Goal: Find specific page/section: Find specific page/section

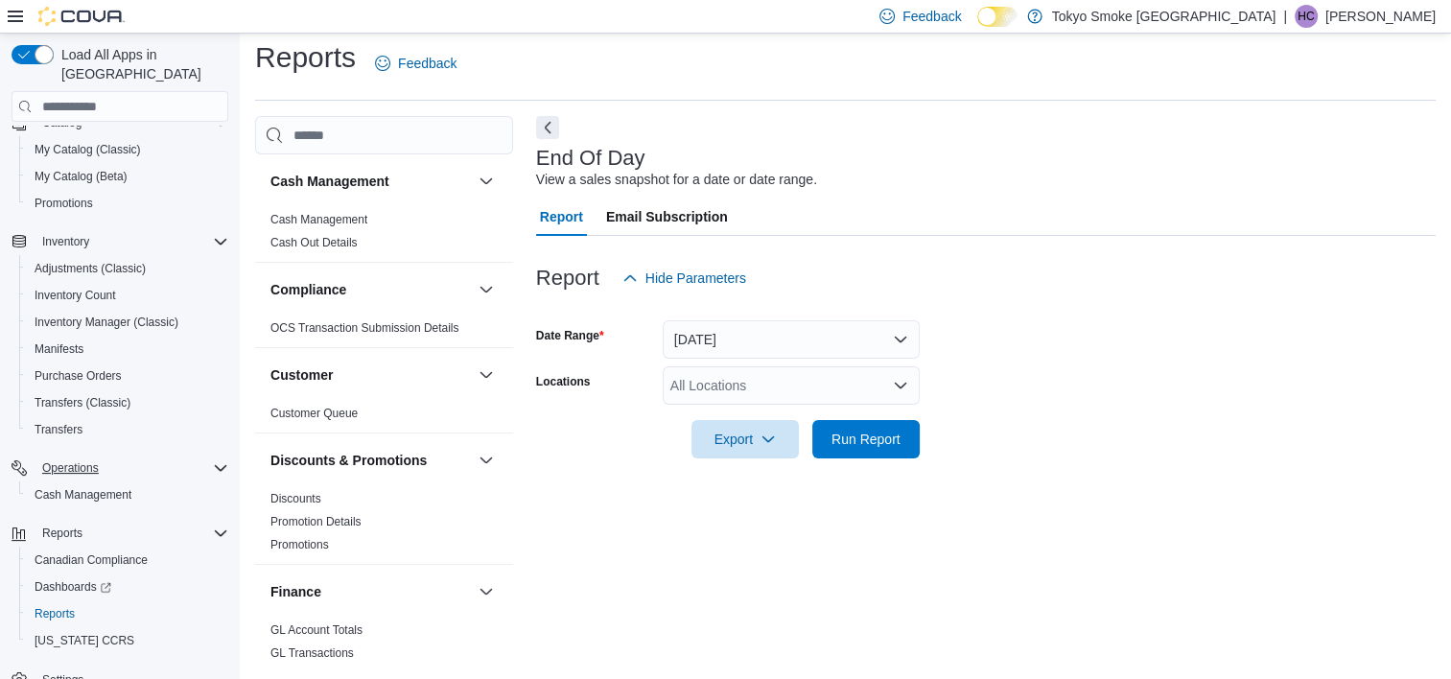
scroll to position [180, 0]
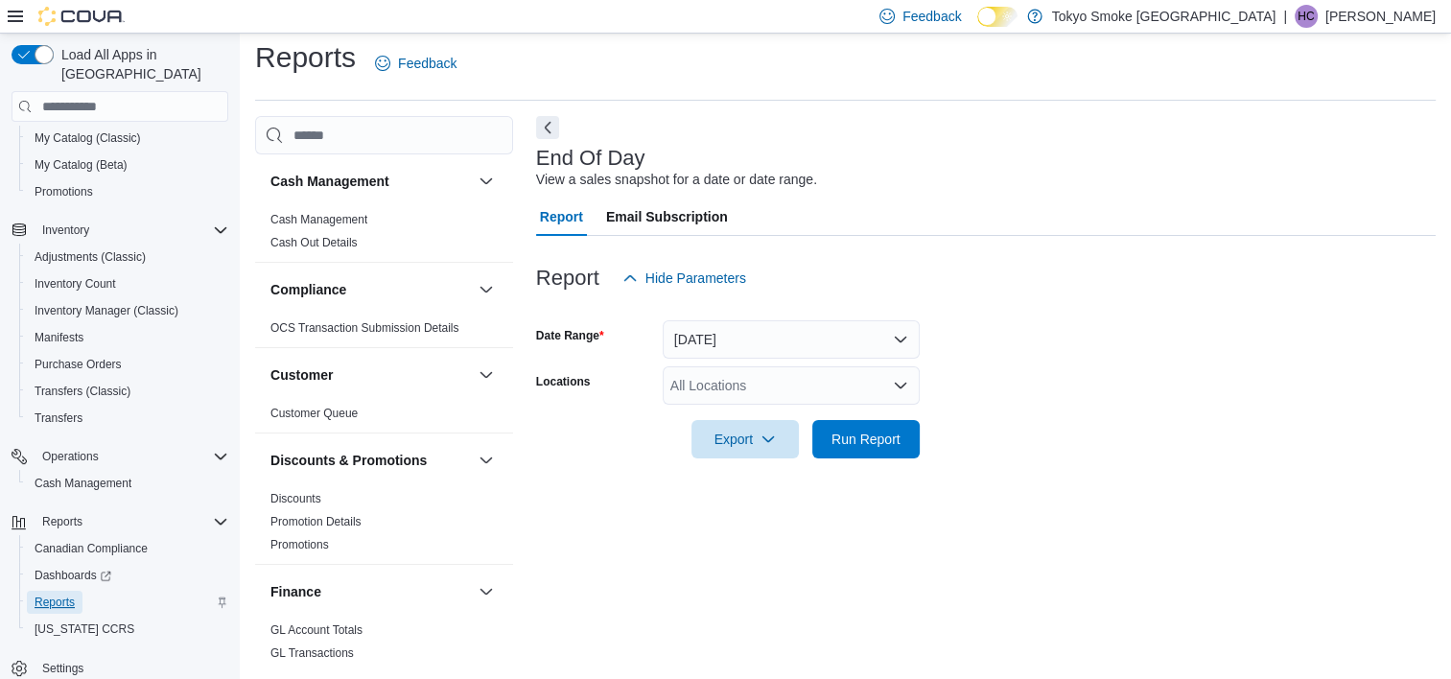
click at [42, 594] on span "Reports" at bounding box center [55, 601] width 40 height 15
click at [73, 476] on span "Cash Management" at bounding box center [83, 483] width 97 height 15
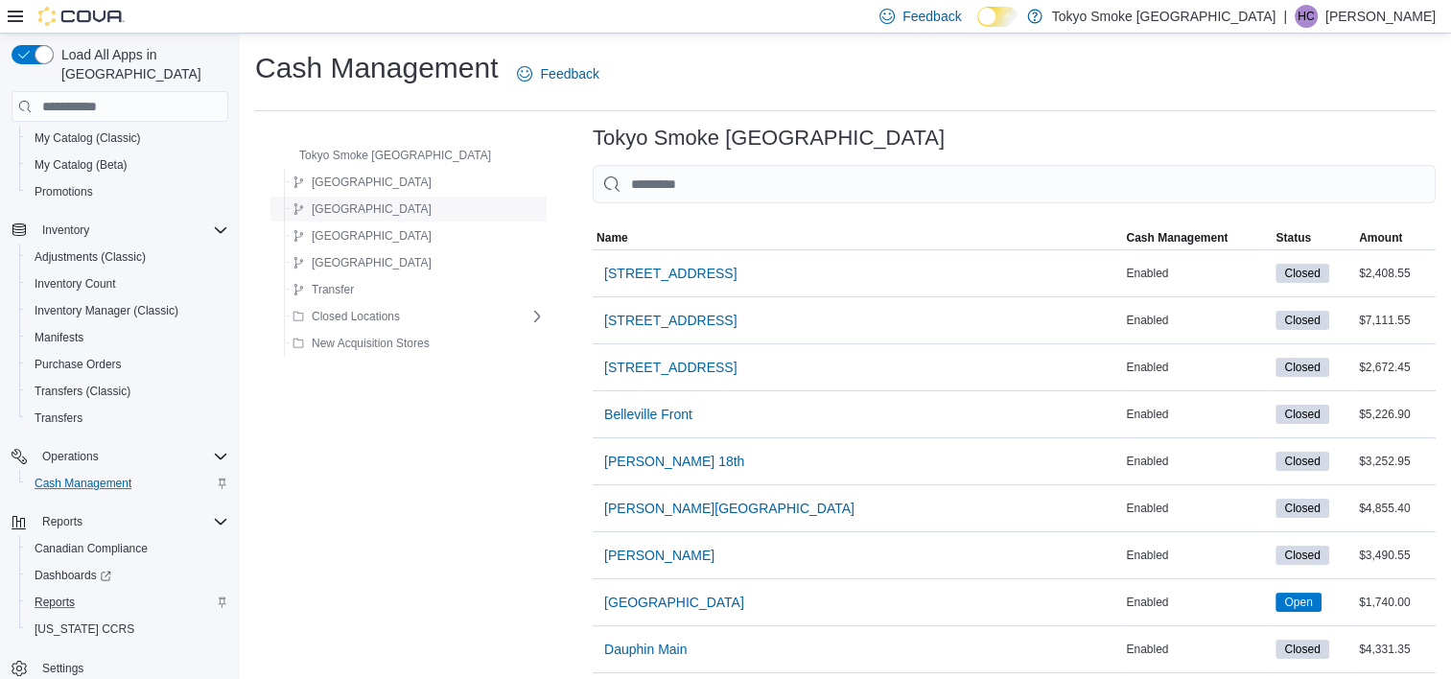
click at [395, 210] on div "[GEOGRAPHIC_DATA]" at bounding box center [415, 208] width 260 height 23
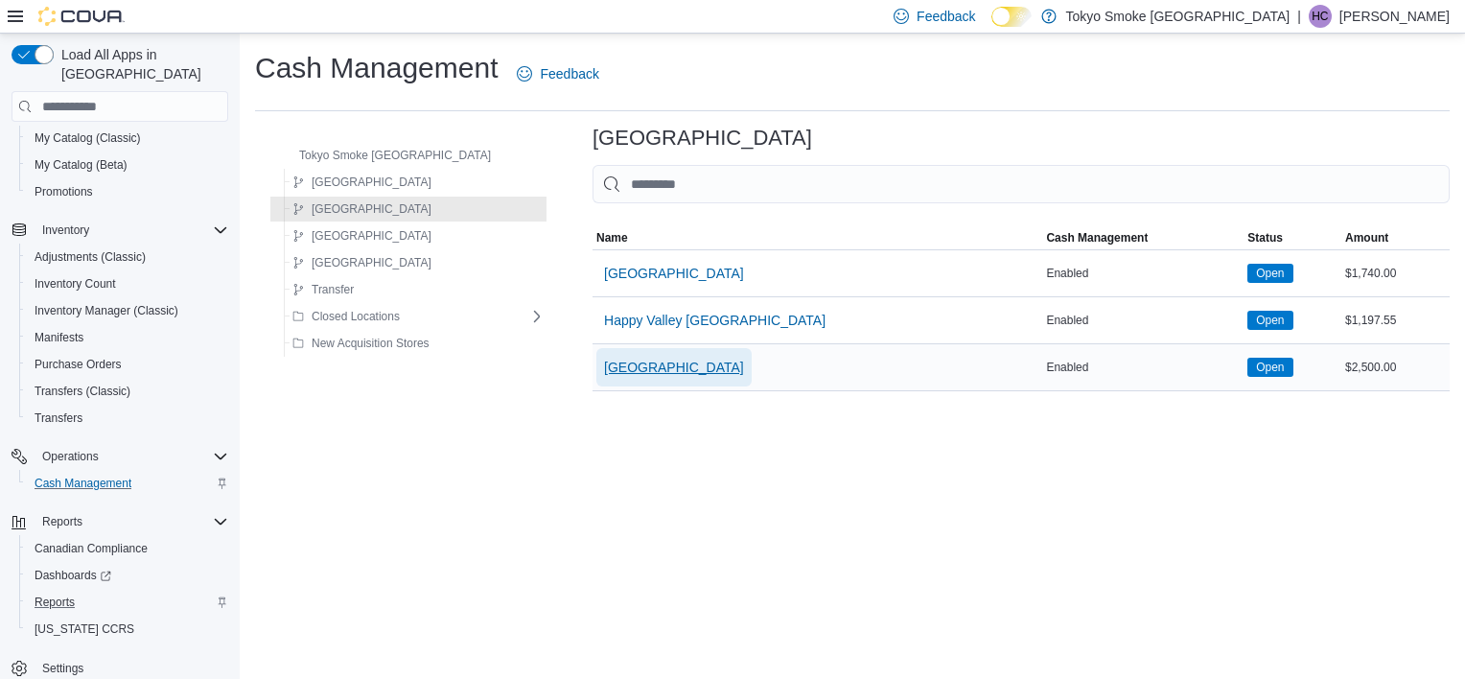
click at [629, 360] on span "[GEOGRAPHIC_DATA]" at bounding box center [674, 367] width 140 height 19
